Goal: Complete application form: Complete application form

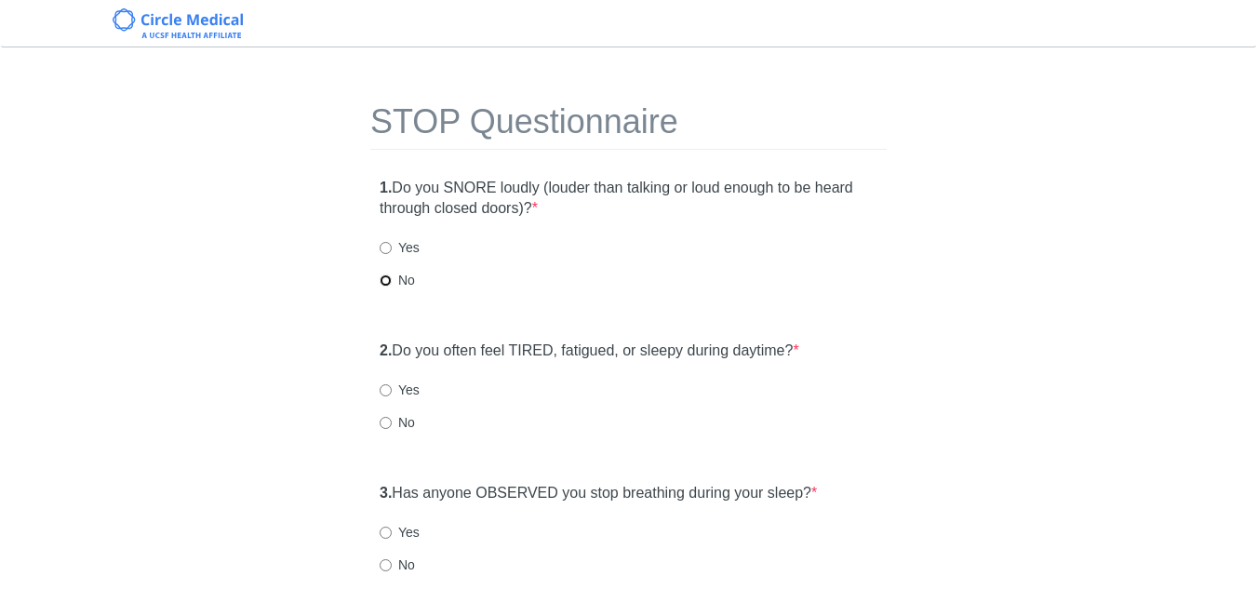
click at [383, 278] on input "No" at bounding box center [386, 280] width 12 height 12
radio input "true"
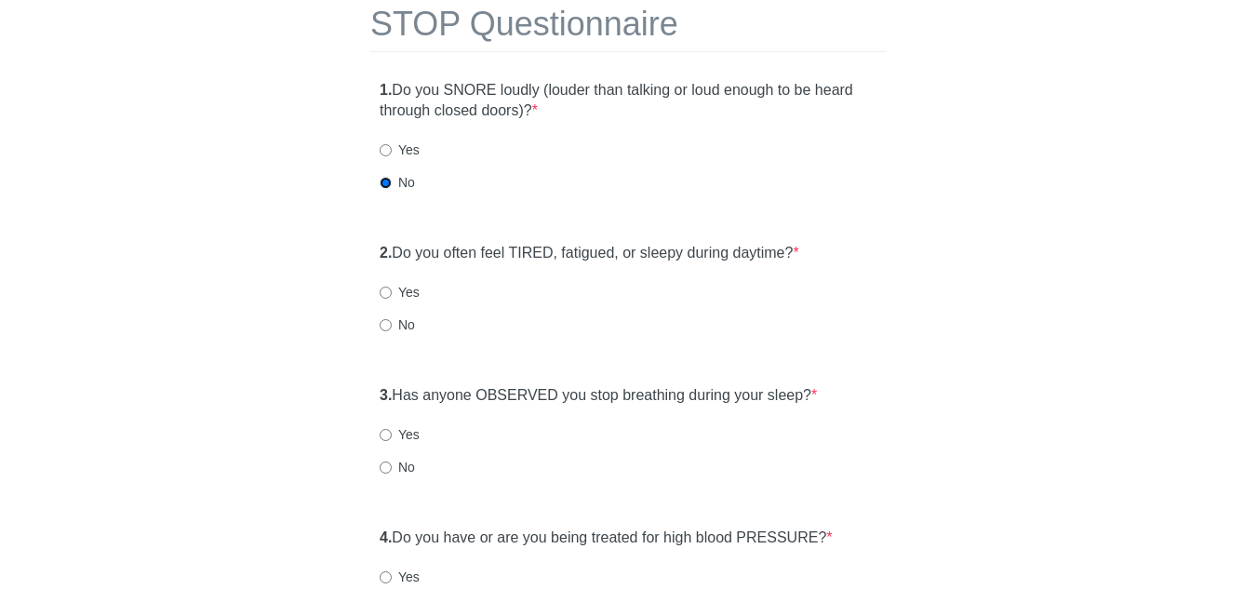
scroll to position [97, 0]
click at [386, 327] on input "No" at bounding box center [386, 326] width 12 height 12
radio input "true"
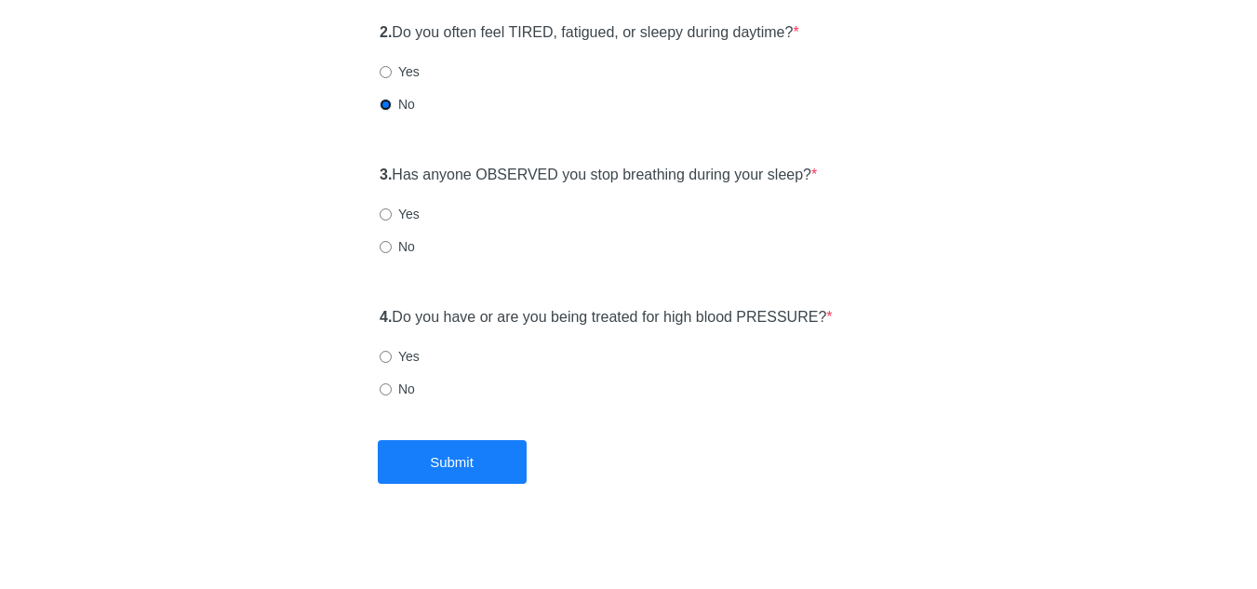
scroll to position [326, 0]
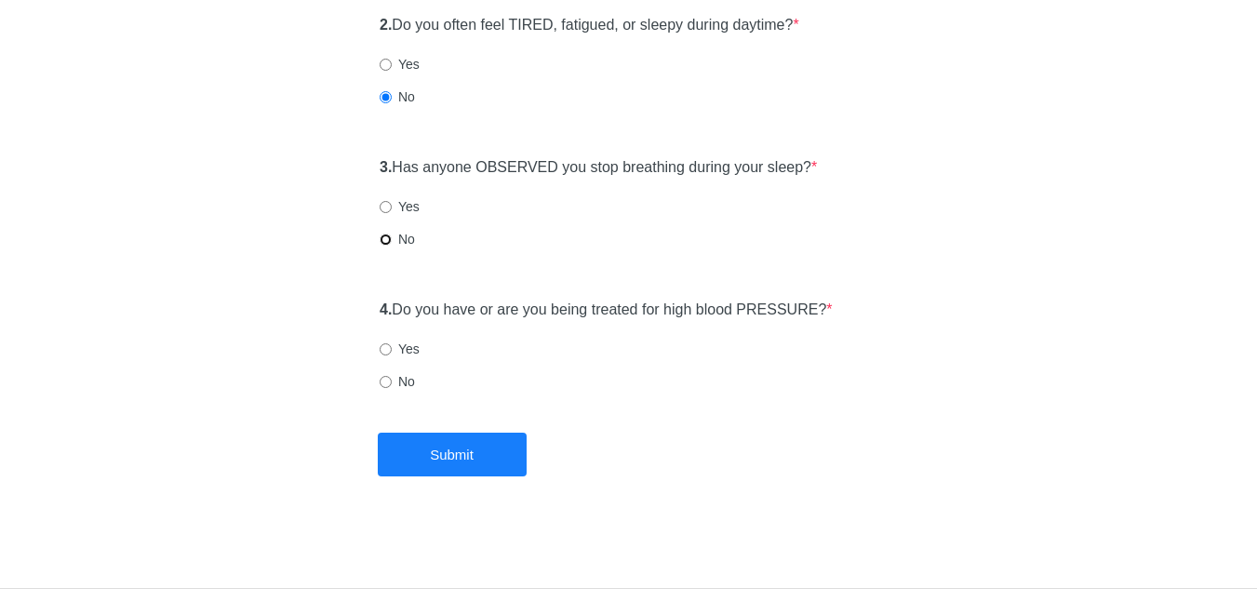
click at [391, 241] on input "No" at bounding box center [386, 240] width 12 height 12
radio input "true"
click at [389, 383] on input "No" at bounding box center [386, 383] width 12 height 12
radio input "true"
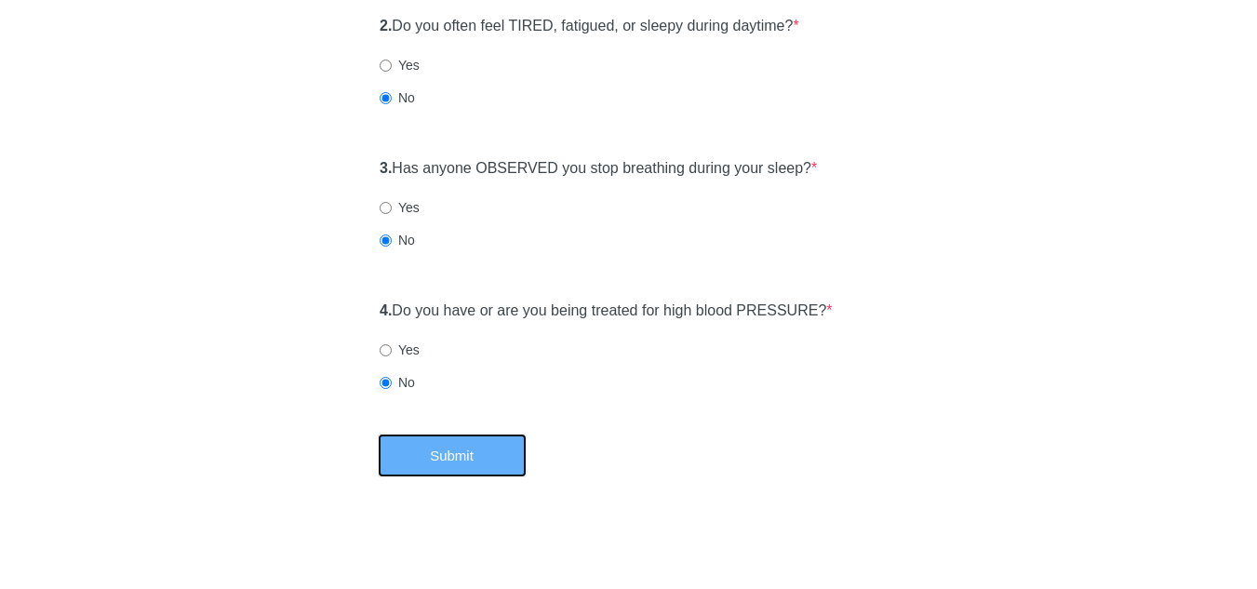
click at [477, 462] on button "Submit" at bounding box center [452, 456] width 149 height 44
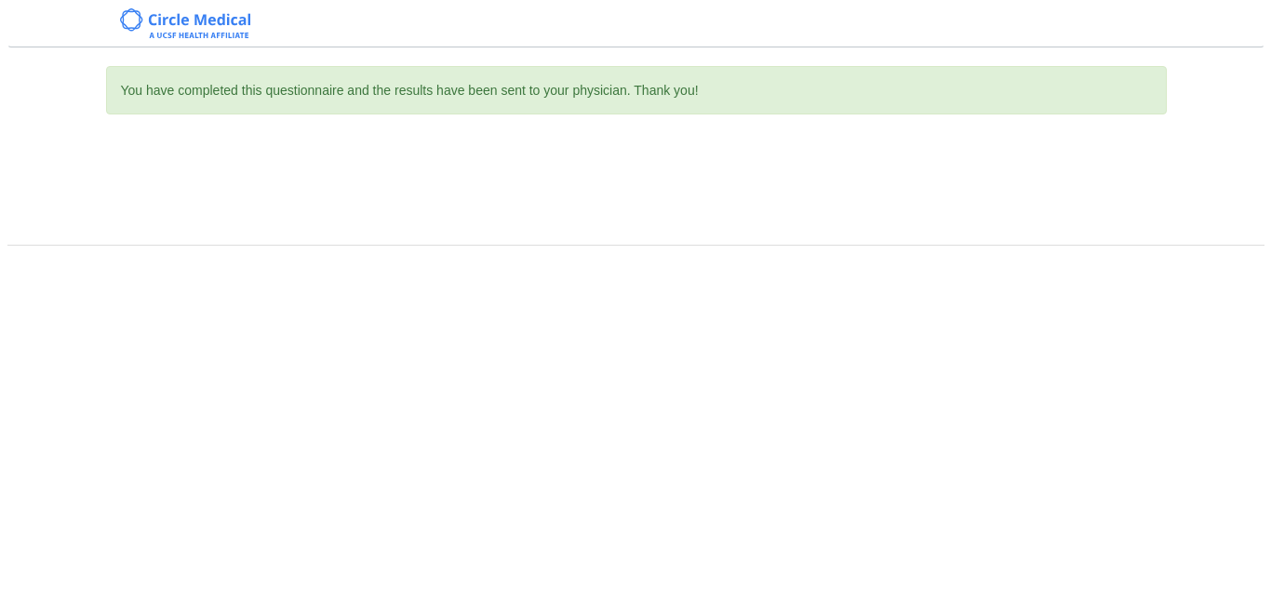
scroll to position [0, 0]
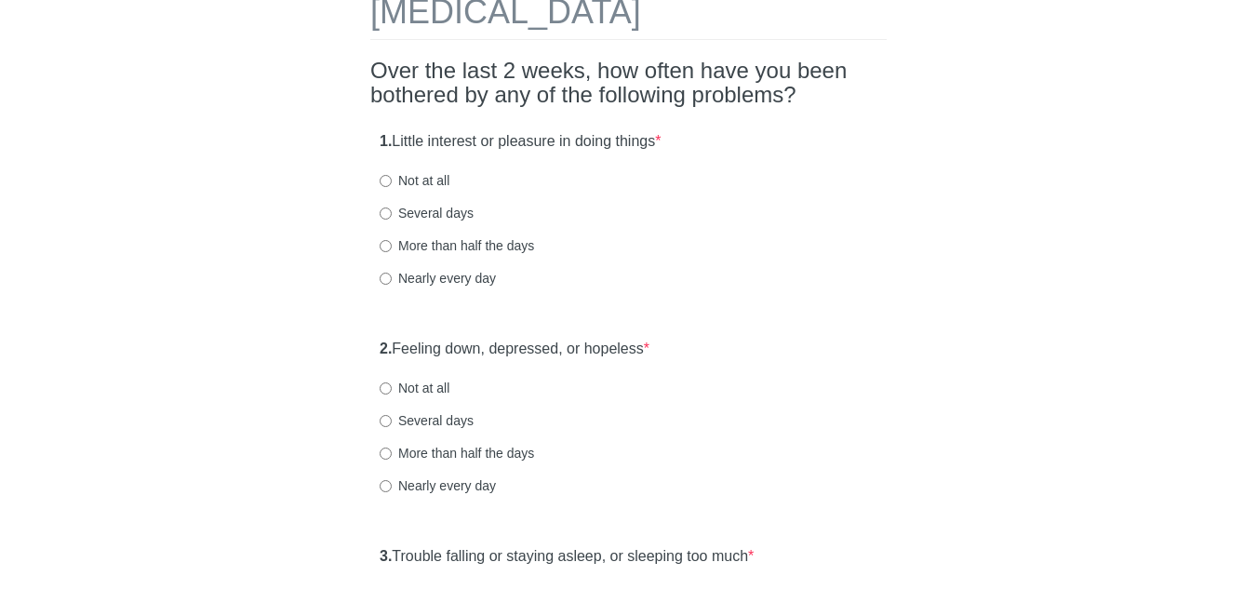
scroll to position [111, 0]
click at [386, 182] on input "Not at all" at bounding box center [386, 180] width 12 height 12
radio input "true"
click at [383, 243] on input "More than half the days" at bounding box center [386, 245] width 12 height 12
radio input "true"
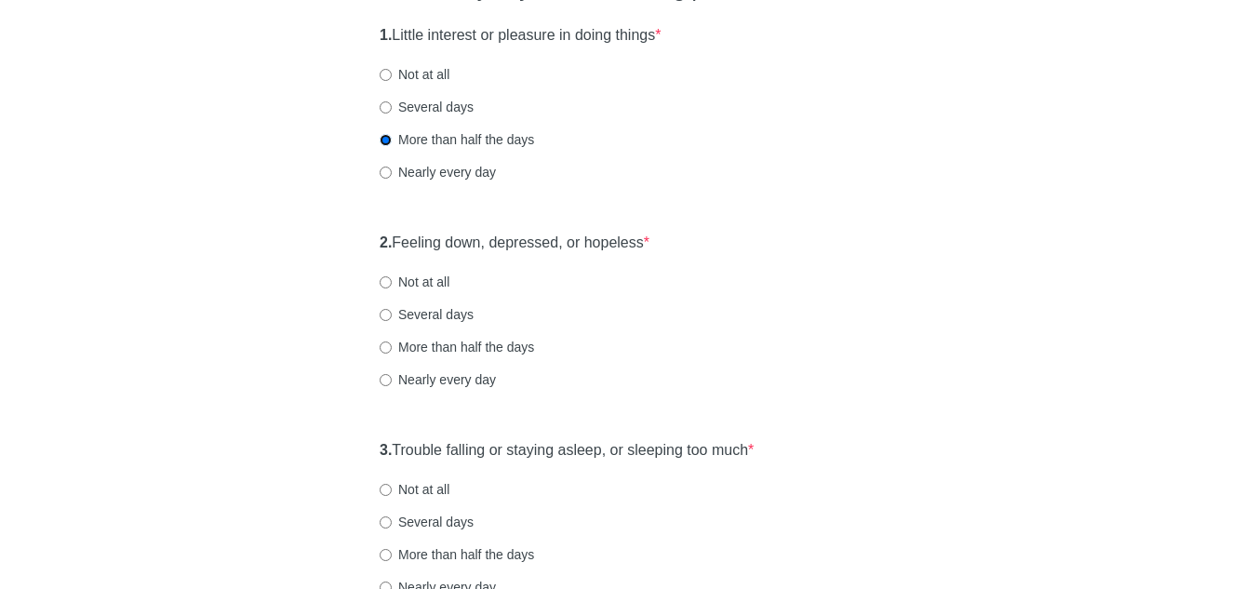
scroll to position [244, 0]
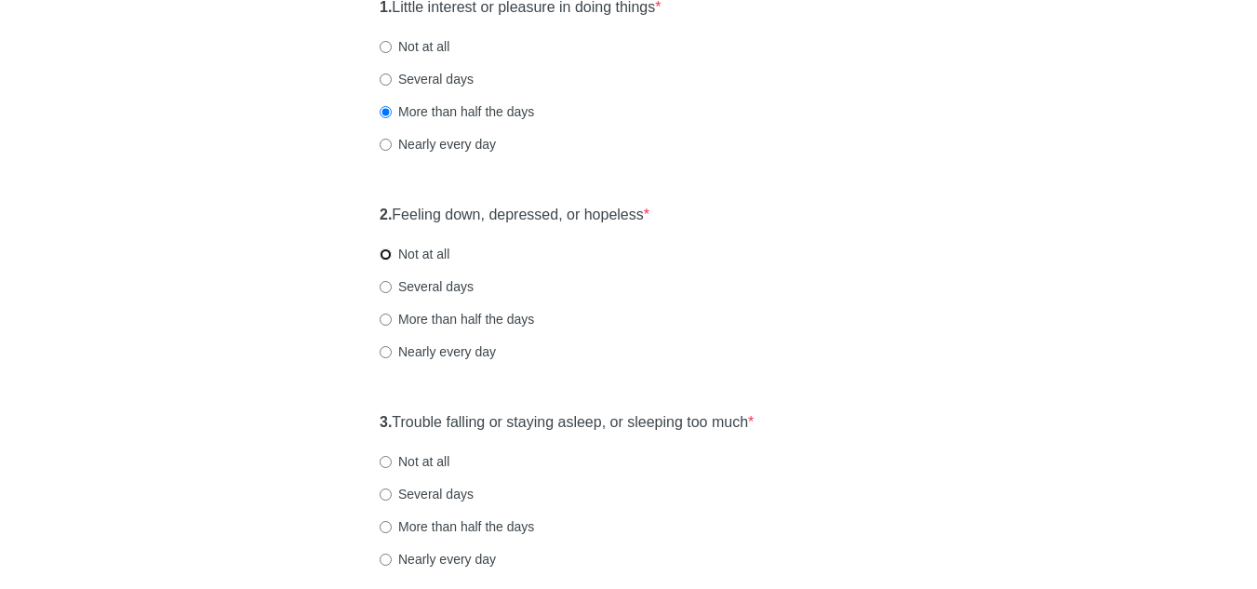
click at [388, 252] on input "Not at all" at bounding box center [386, 254] width 12 height 12
radio input "true"
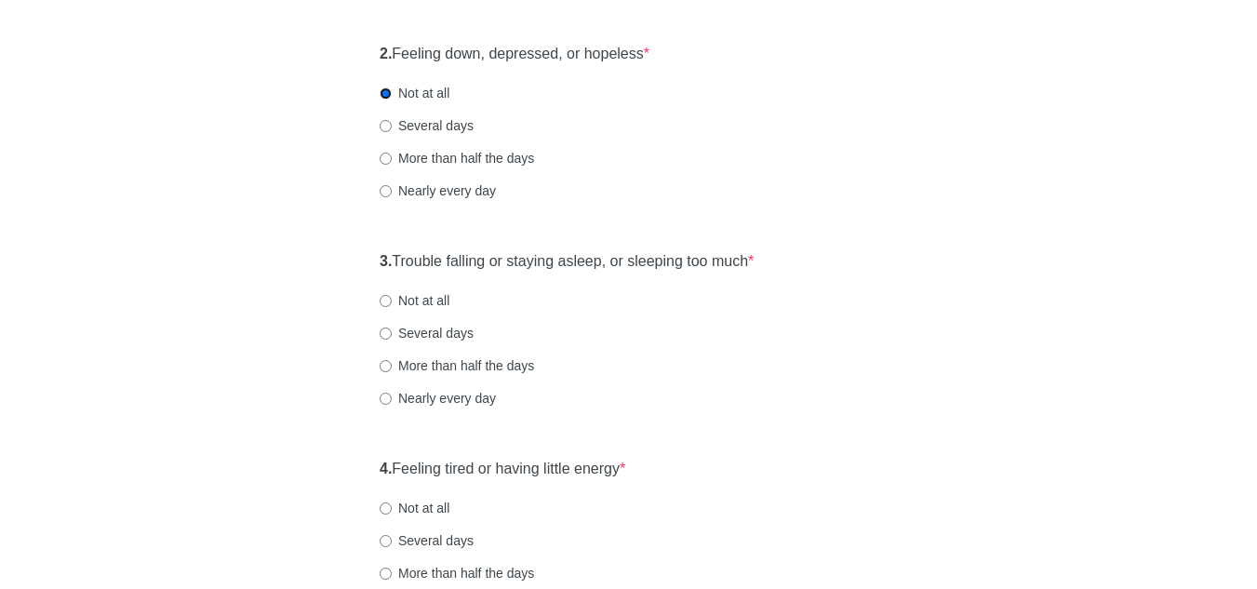
scroll to position [407, 0]
click at [388, 302] on input "Not at all" at bounding box center [386, 299] width 12 height 12
radio input "true"
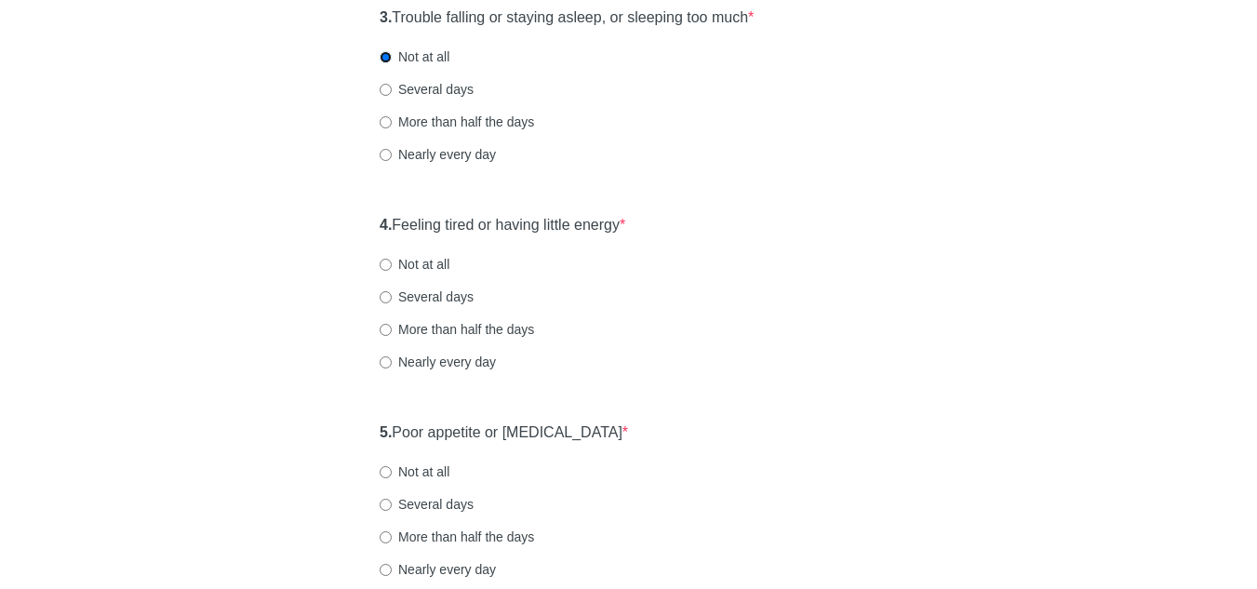
scroll to position [662, 0]
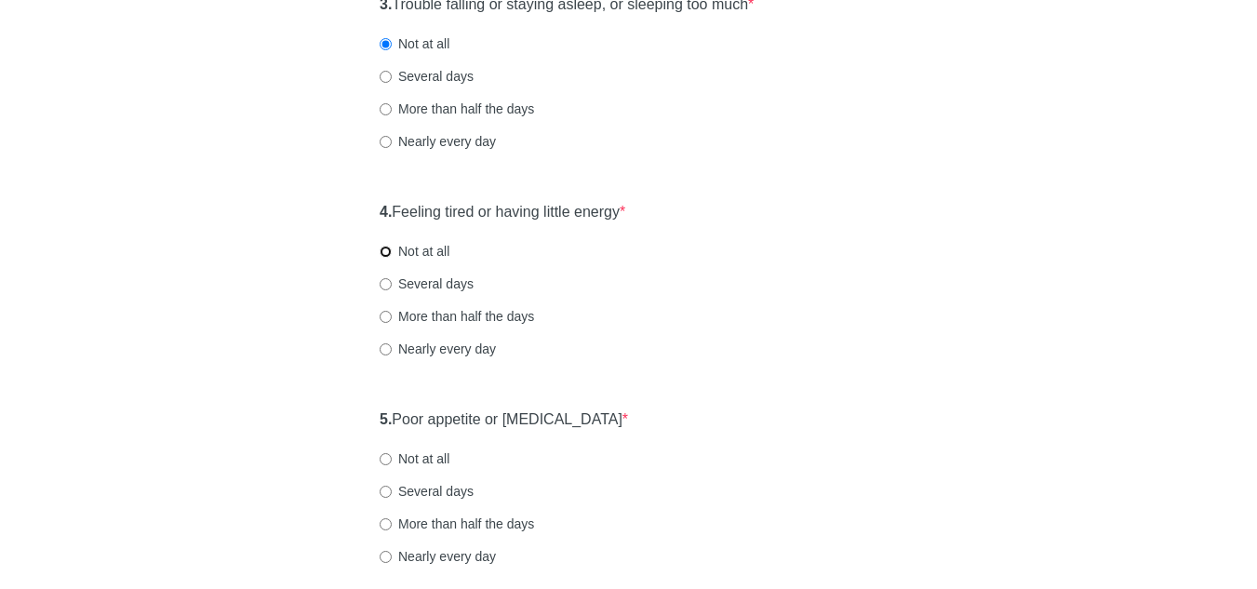
click at [391, 254] on input "Not at all" at bounding box center [386, 252] width 12 height 12
radio input "true"
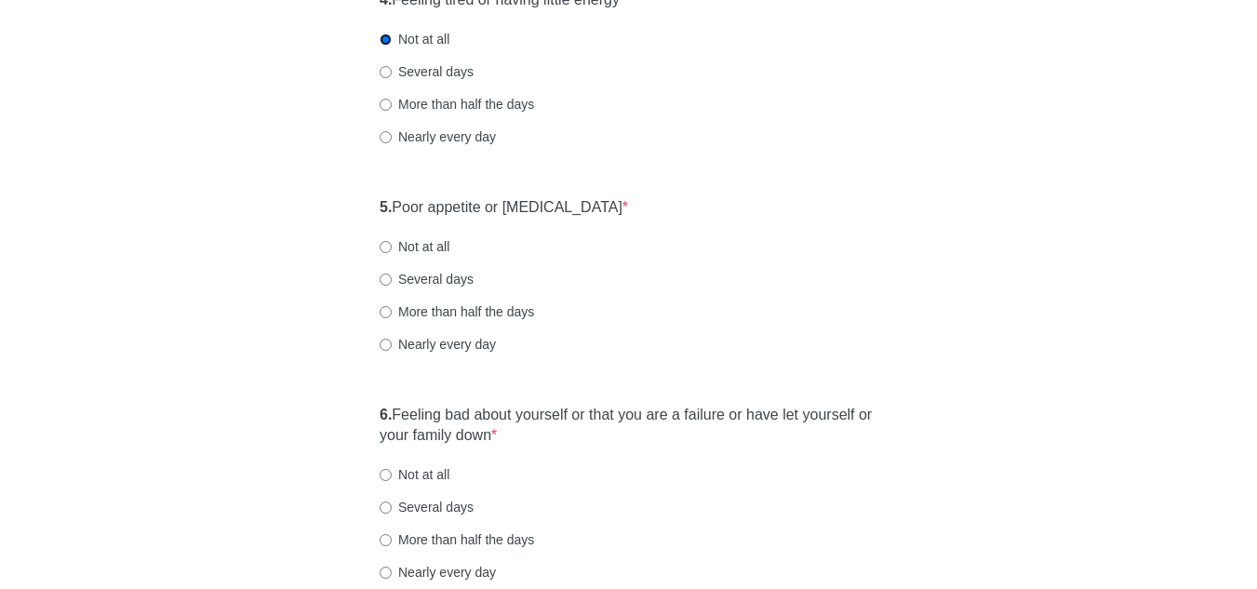
scroll to position [875, 0]
click at [388, 245] on input "Not at all" at bounding box center [386, 245] width 12 height 12
radio input "true"
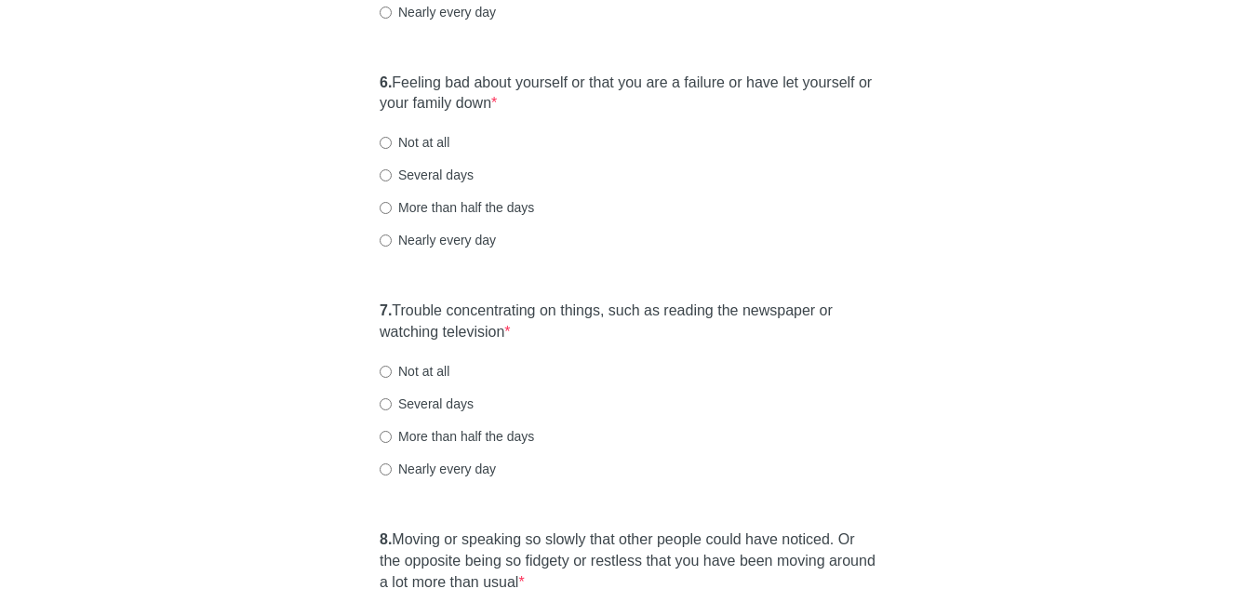
scroll to position [1207, 0]
click at [385, 139] on input "Not at all" at bounding box center [386, 142] width 12 height 12
radio input "true"
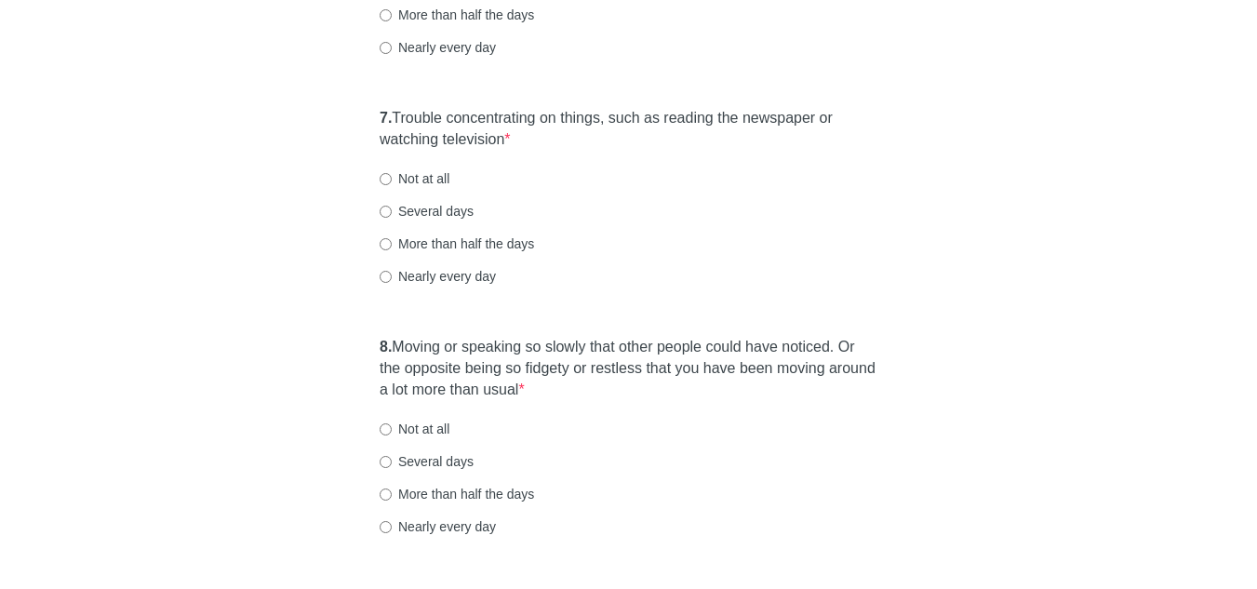
scroll to position [1422, 0]
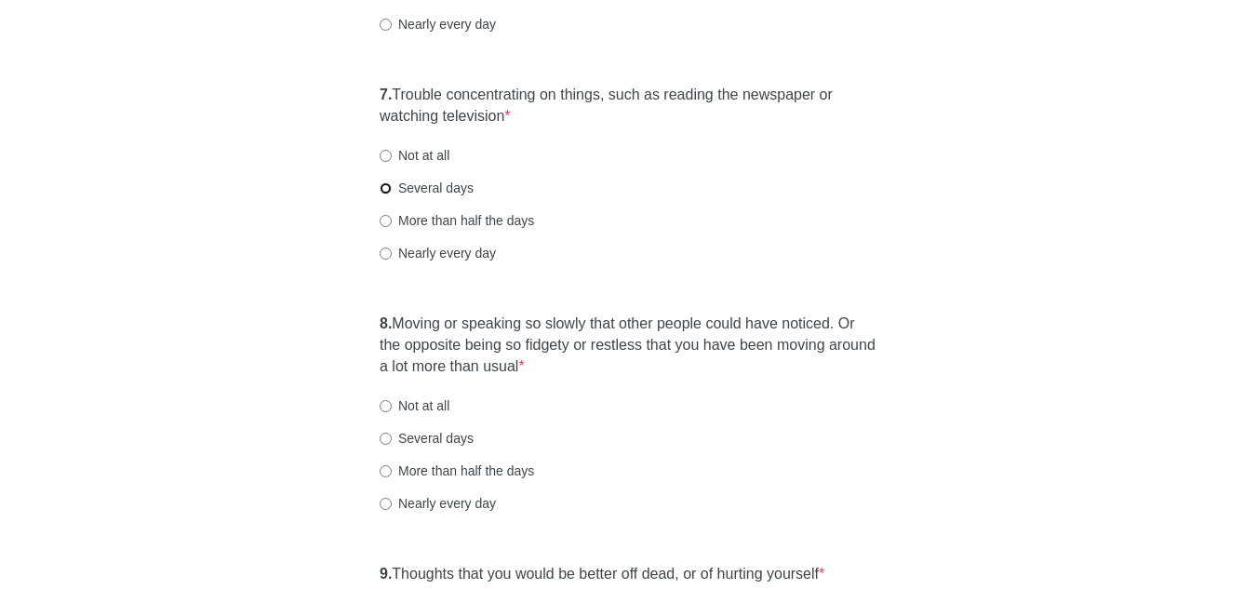
click at [384, 188] on input "Several days" at bounding box center [386, 188] width 12 height 12
radio input "true"
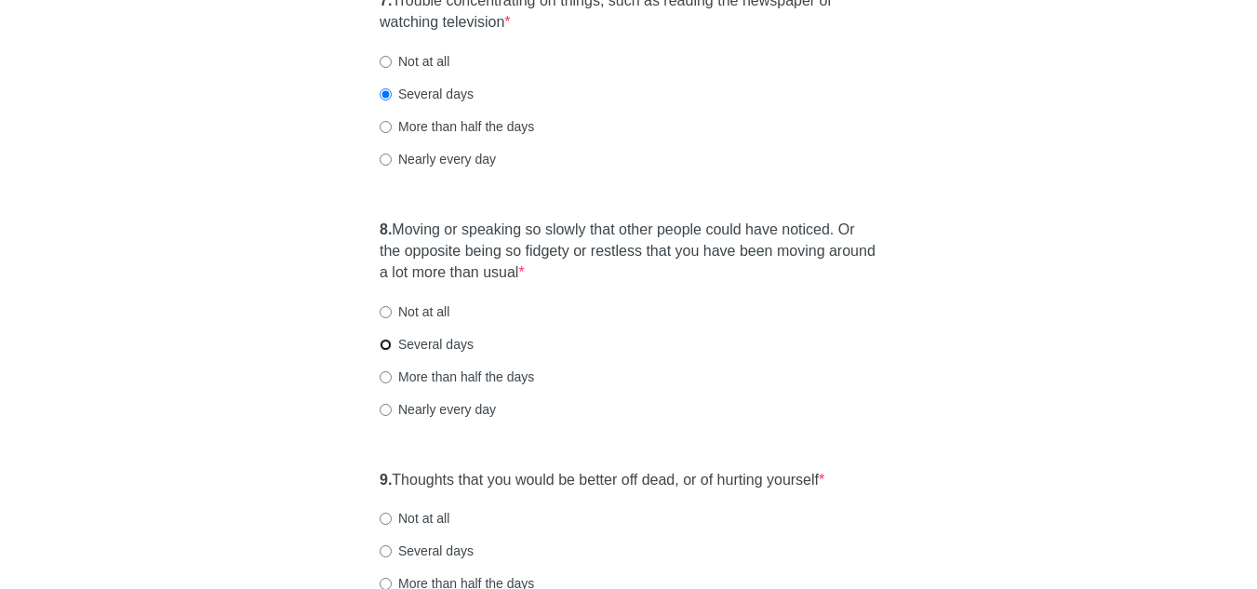
click at [389, 345] on input "Several days" at bounding box center [386, 345] width 12 height 12
radio input "true"
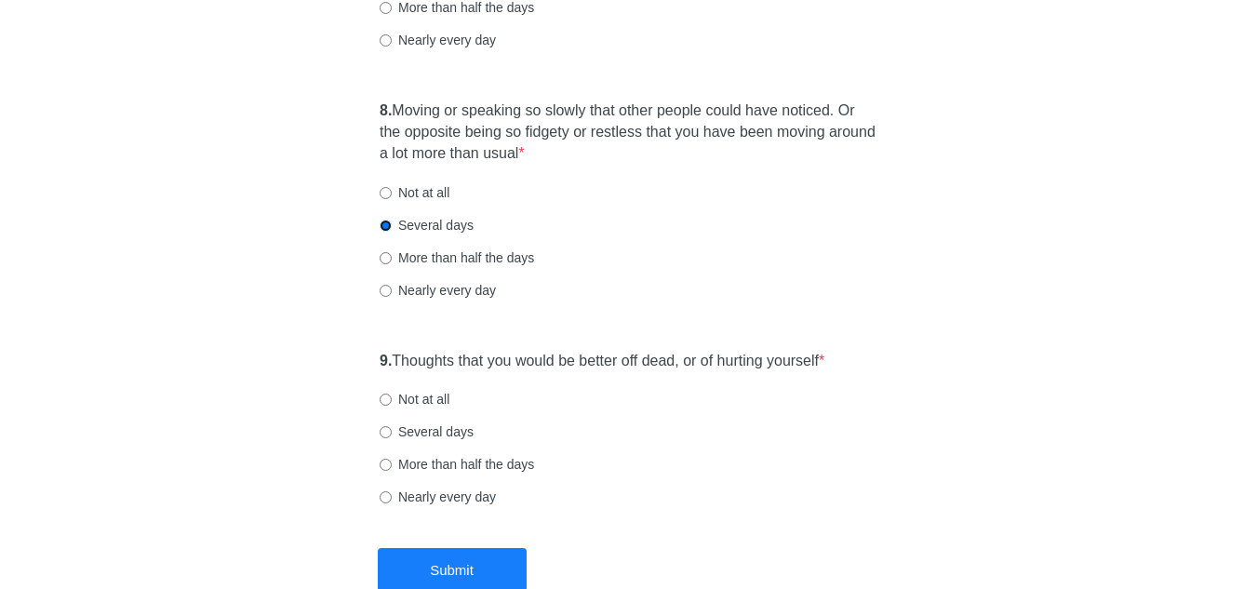
scroll to position [1700, 0]
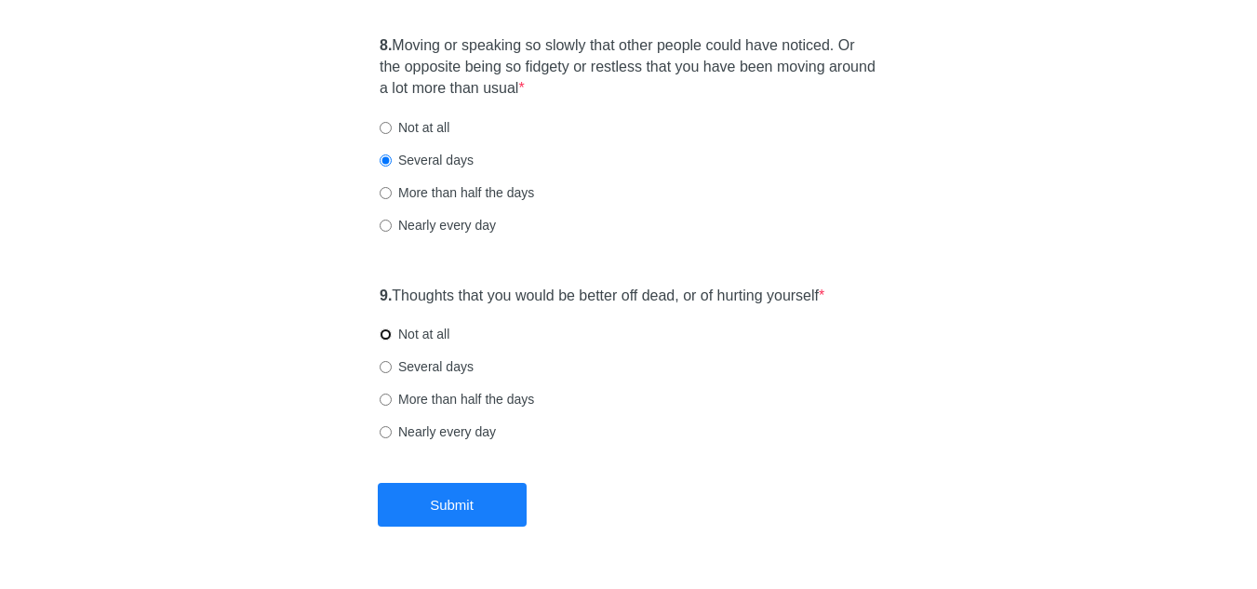
click at [384, 335] on input "Not at all" at bounding box center [386, 334] width 12 height 12
radio input "true"
click at [488, 504] on button "Submit" at bounding box center [452, 505] width 149 height 44
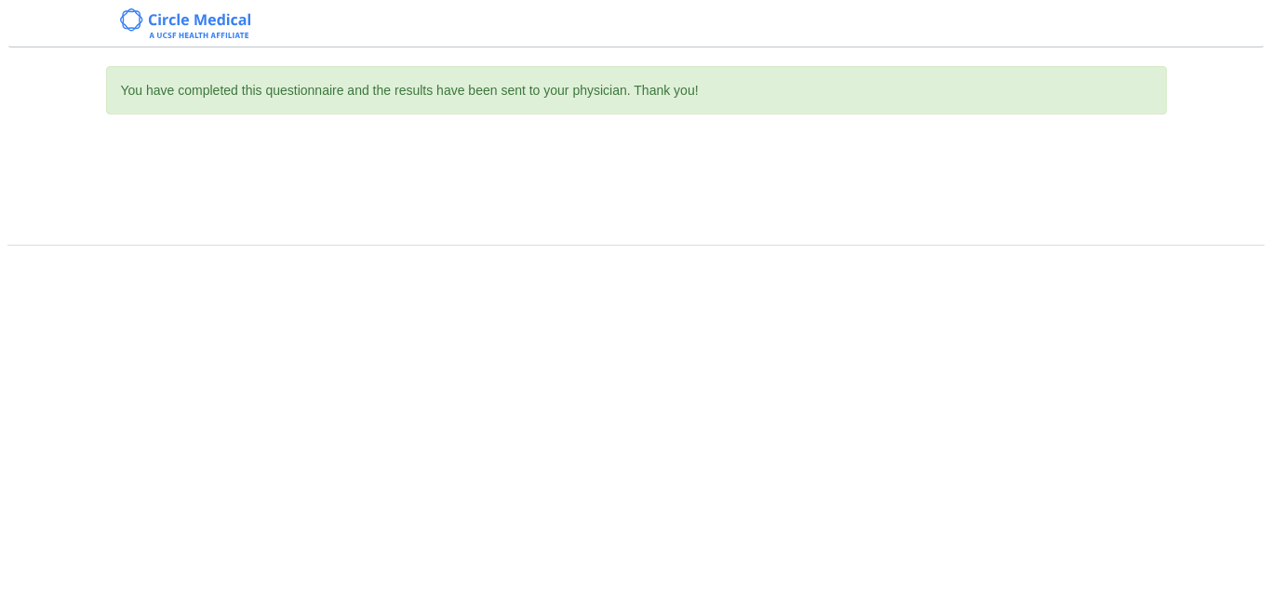
scroll to position [0, 0]
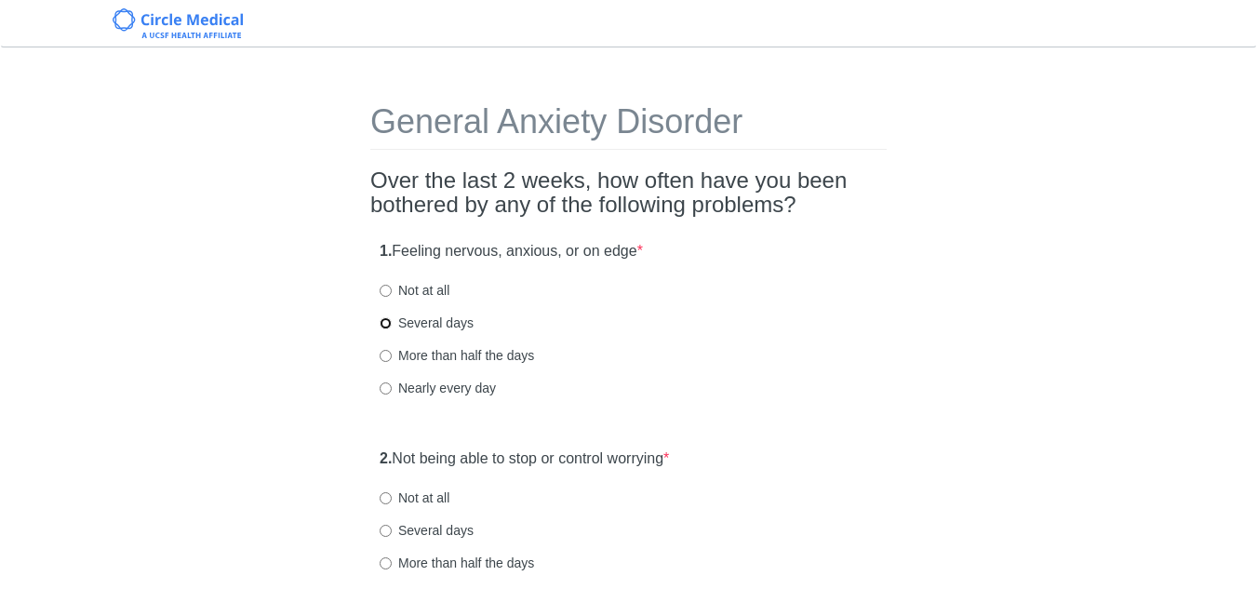
click at [390, 320] on input "Several days" at bounding box center [386, 323] width 12 height 12
radio input "true"
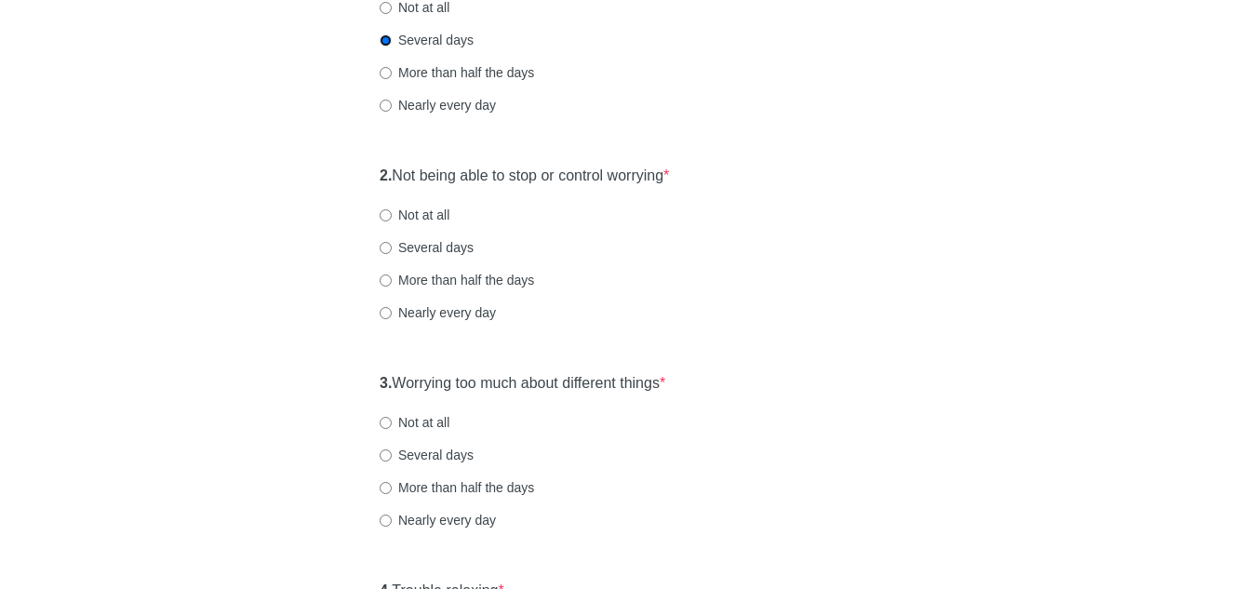
scroll to position [284, 0]
click at [392, 217] on label "Not at all" at bounding box center [415, 214] width 70 height 19
click at [392, 217] on input "Not at all" at bounding box center [386, 214] width 12 height 12
radio input "true"
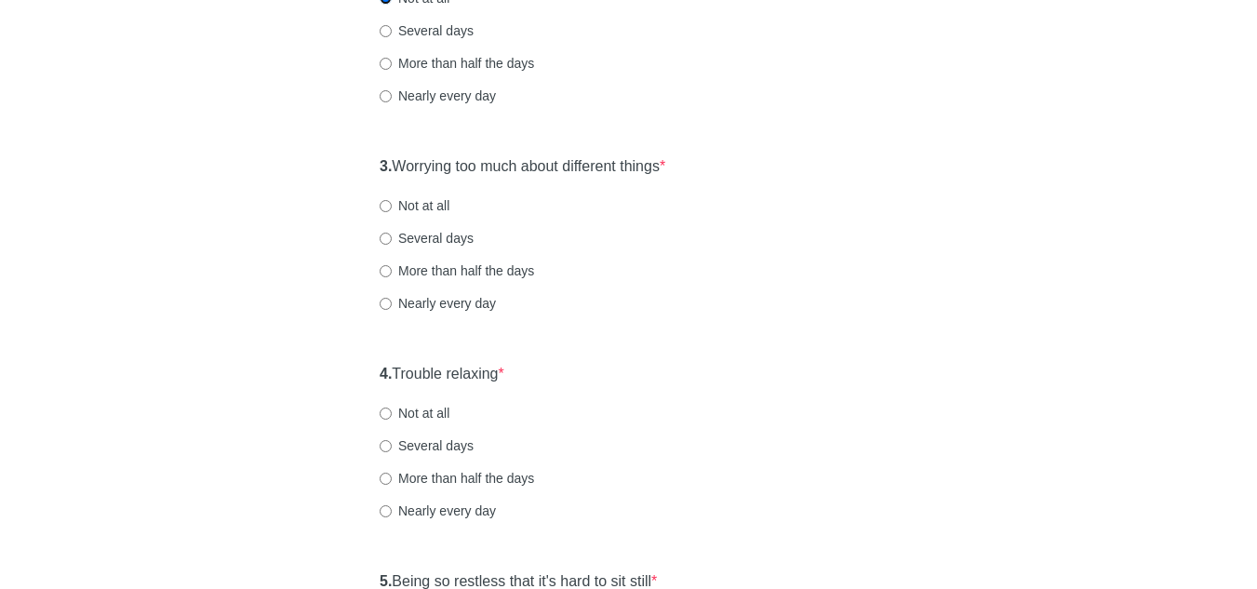
scroll to position [501, 0]
click at [391, 234] on input "Several days" at bounding box center [386, 238] width 12 height 12
radio input "true"
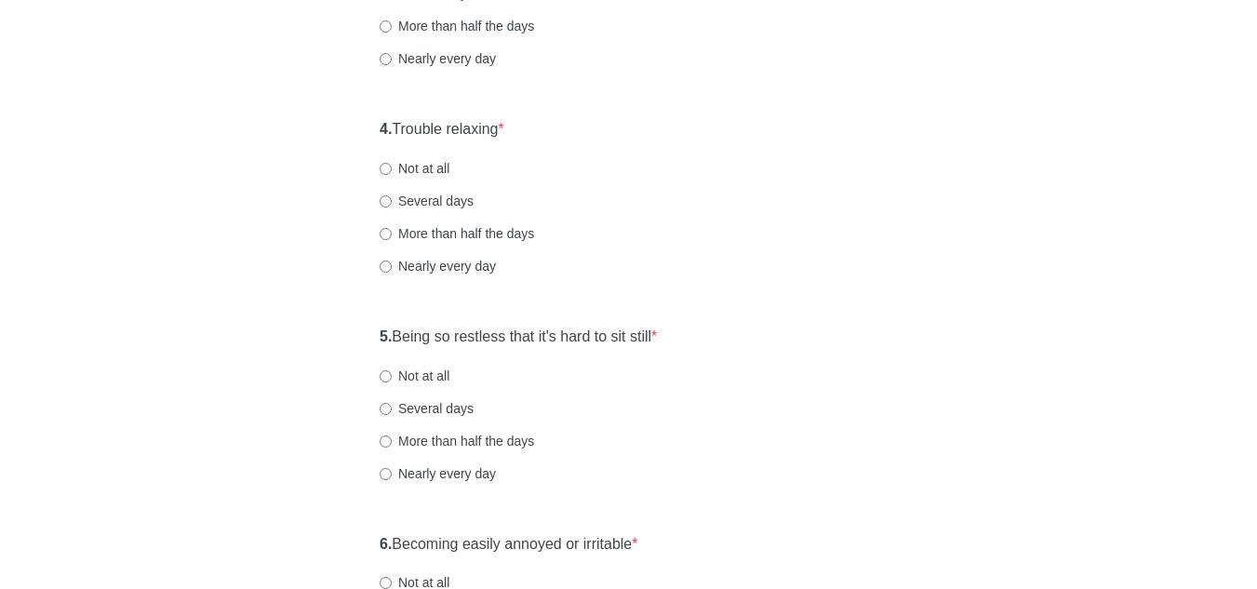
scroll to position [781, 0]
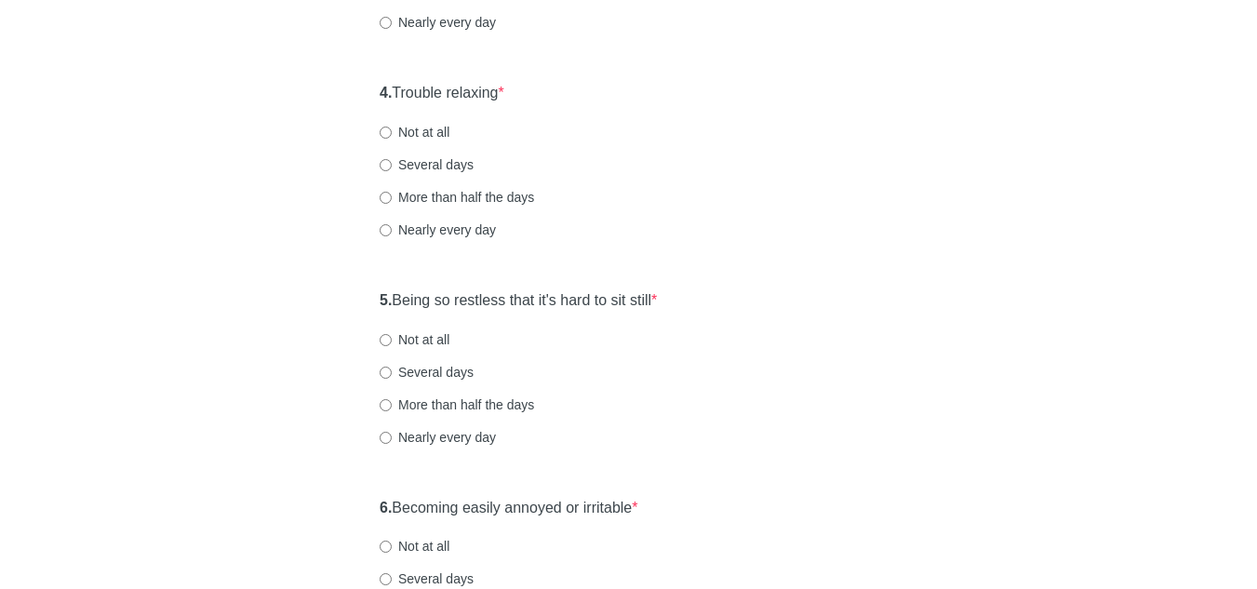
click at [394, 127] on label "Not at all" at bounding box center [415, 132] width 70 height 19
click at [392, 127] on input "Not at all" at bounding box center [386, 133] width 12 height 12
radio input "true"
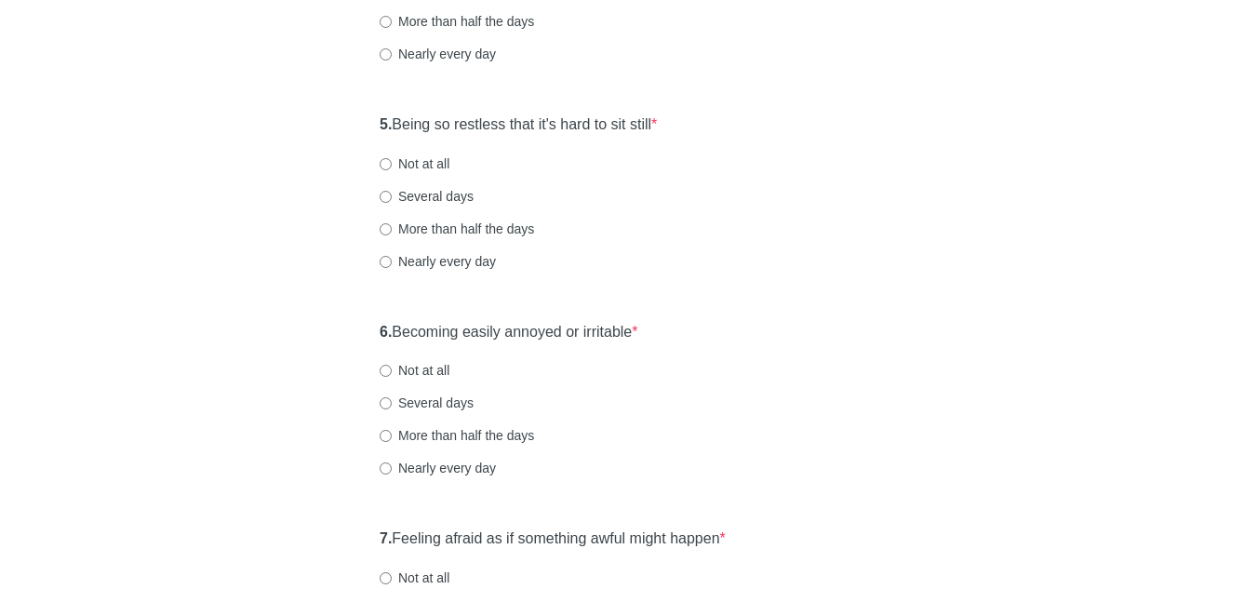
scroll to position [957, 0]
click at [416, 195] on label "Several days" at bounding box center [427, 195] width 94 height 19
click at [392, 195] on input "Several days" at bounding box center [386, 196] width 12 height 12
radio input "true"
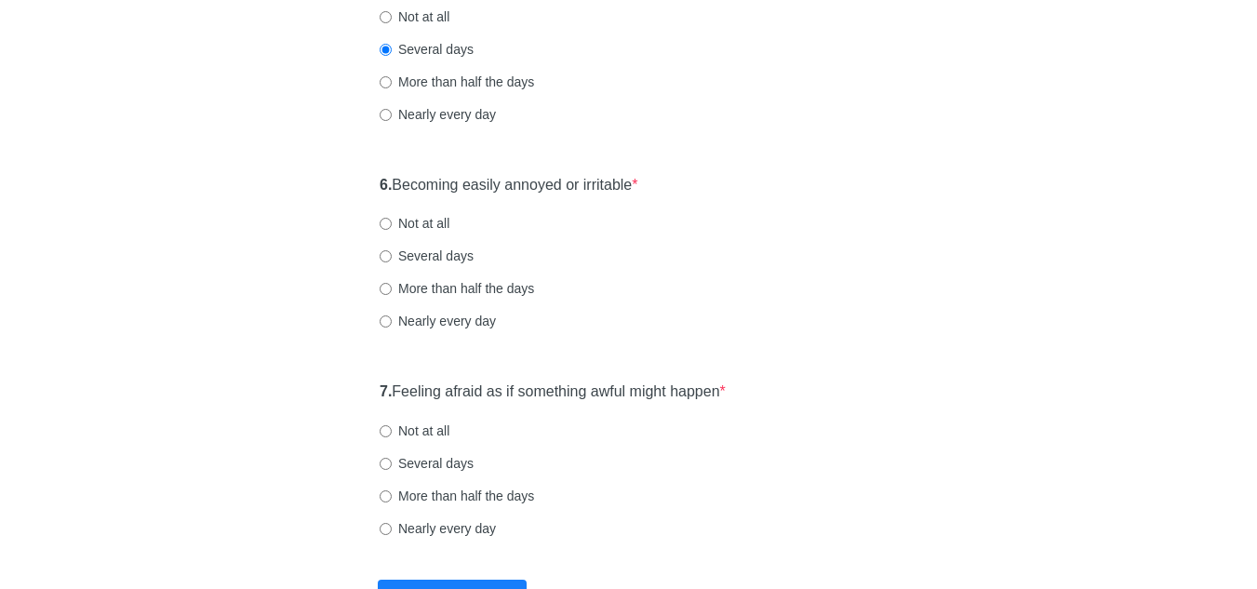
click at [396, 259] on label "Several days" at bounding box center [427, 256] width 94 height 19
click at [392, 259] on input "Several days" at bounding box center [386, 256] width 12 height 12
radio input "true"
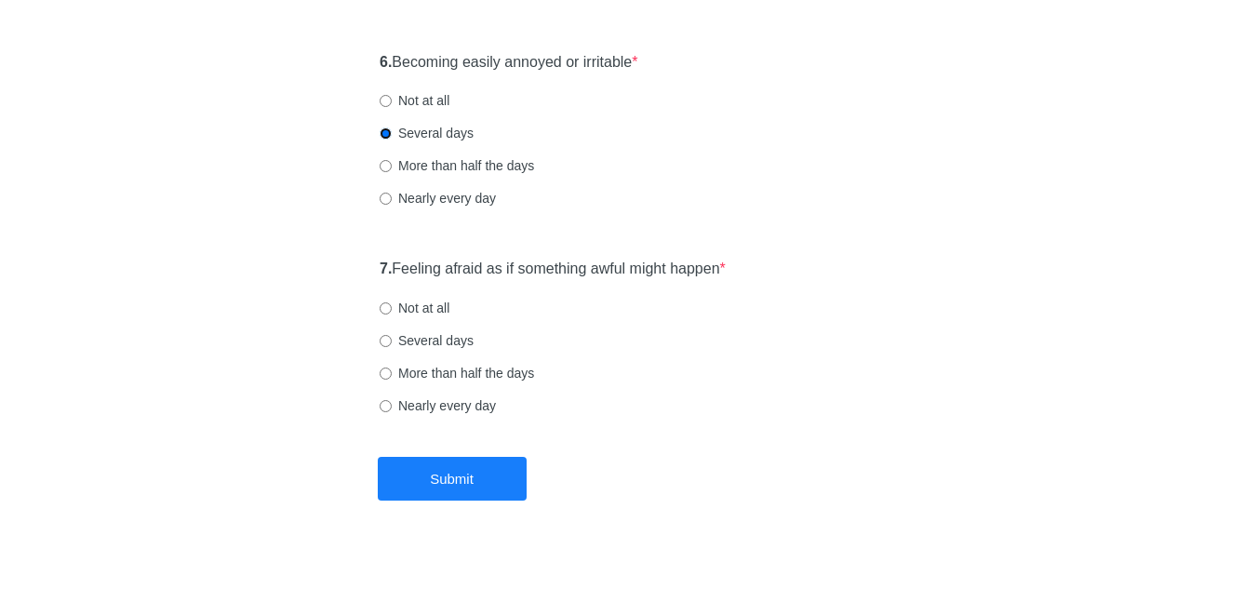
scroll to position [1250, 0]
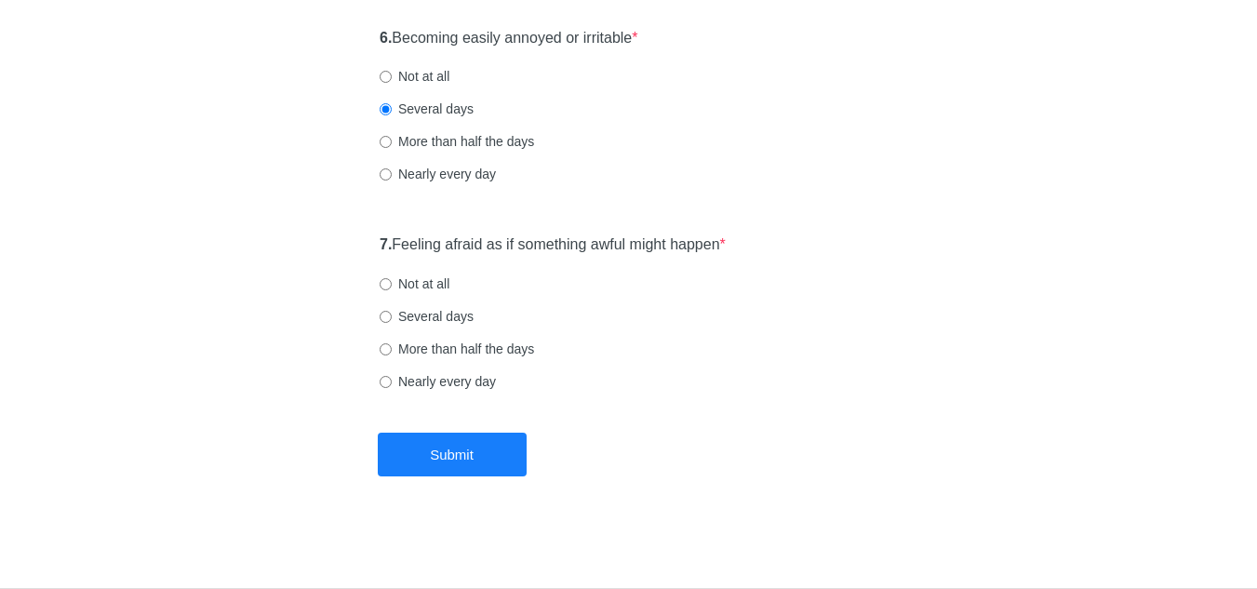
click at [434, 285] on label "Not at all" at bounding box center [415, 283] width 70 height 19
click at [392, 285] on input "Not at all" at bounding box center [386, 284] width 12 height 12
radio input "true"
click at [443, 453] on button "Submit" at bounding box center [452, 455] width 149 height 44
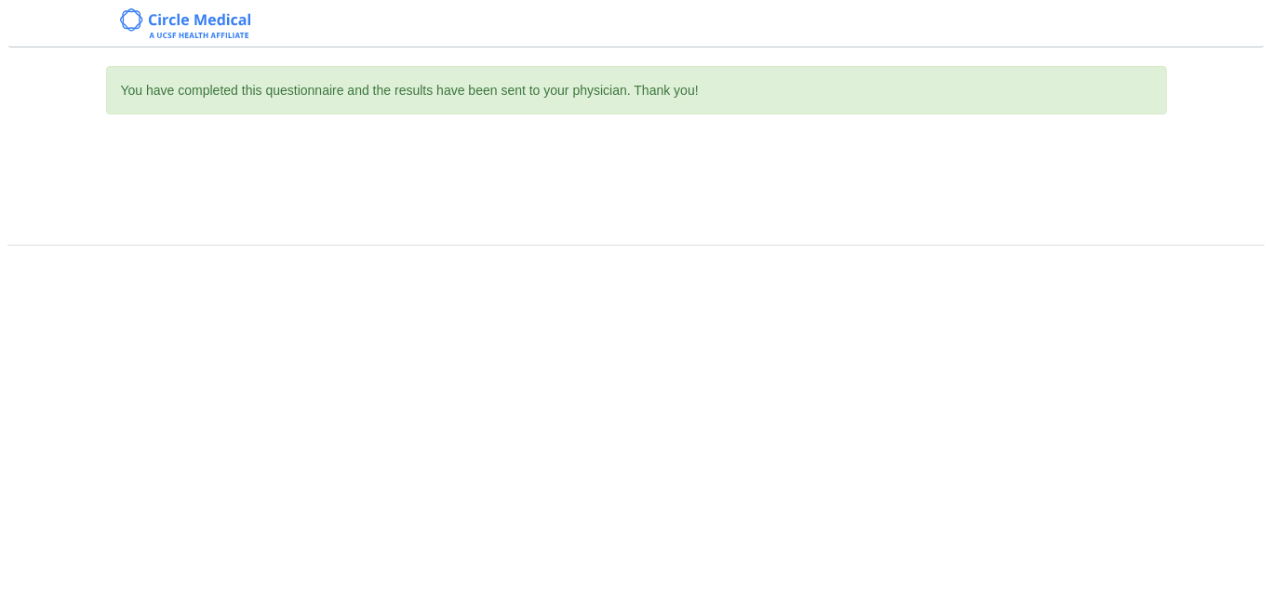
scroll to position [0, 0]
